Goal: Task Accomplishment & Management: Use online tool/utility

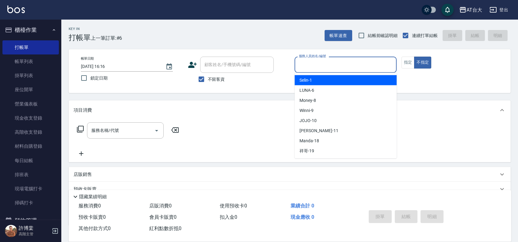
click at [381, 69] on input "服務人員姓名/編號" at bounding box center [345, 64] width 97 height 11
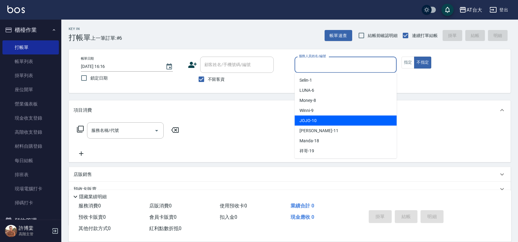
click at [340, 118] on div "JOJO -10" at bounding box center [345, 121] width 102 height 10
type input "JOJO-10"
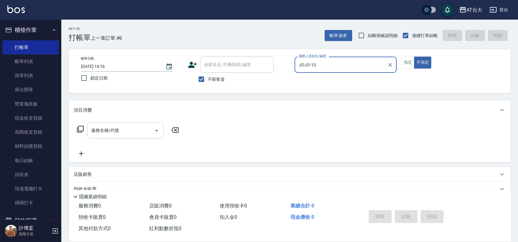
click at [120, 136] on input "服務名稱/代號" at bounding box center [121, 130] width 62 height 11
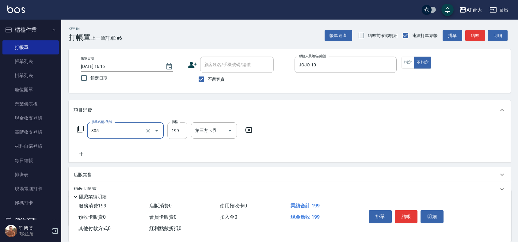
type input "剪髮(305)"
drag, startPoint x: 180, startPoint y: 127, endPoint x: 169, endPoint y: 129, distance: 10.5
click at [180, 127] on input "199" at bounding box center [177, 131] width 20 height 17
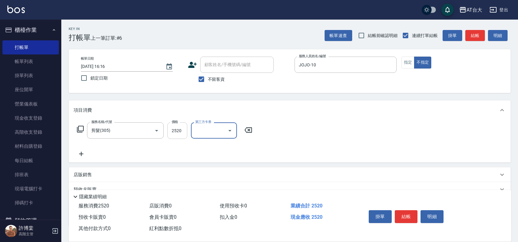
click at [180, 132] on input "2520" at bounding box center [177, 131] width 20 height 17
type input "250"
click at [399, 210] on button "結帳" at bounding box center [406, 216] width 23 height 13
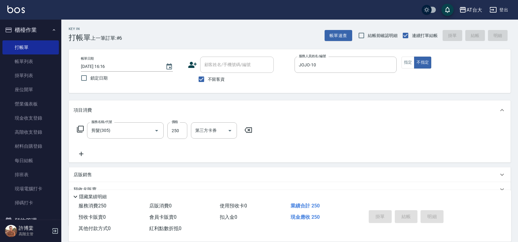
type input "[DATE] 17:03"
